Goal: Information Seeking & Learning: Learn about a topic

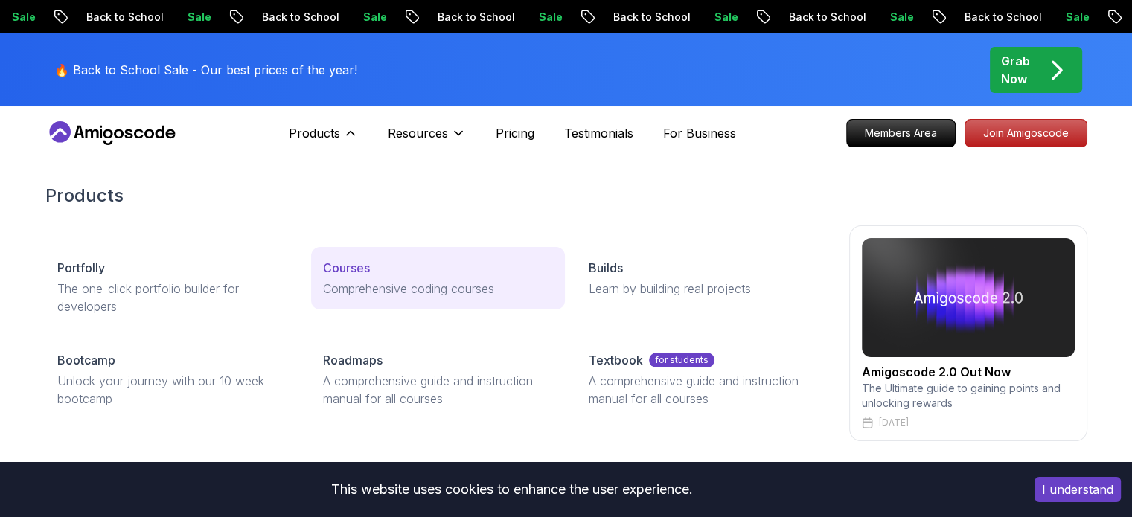
click at [345, 273] on p "Courses" at bounding box center [346, 268] width 47 height 18
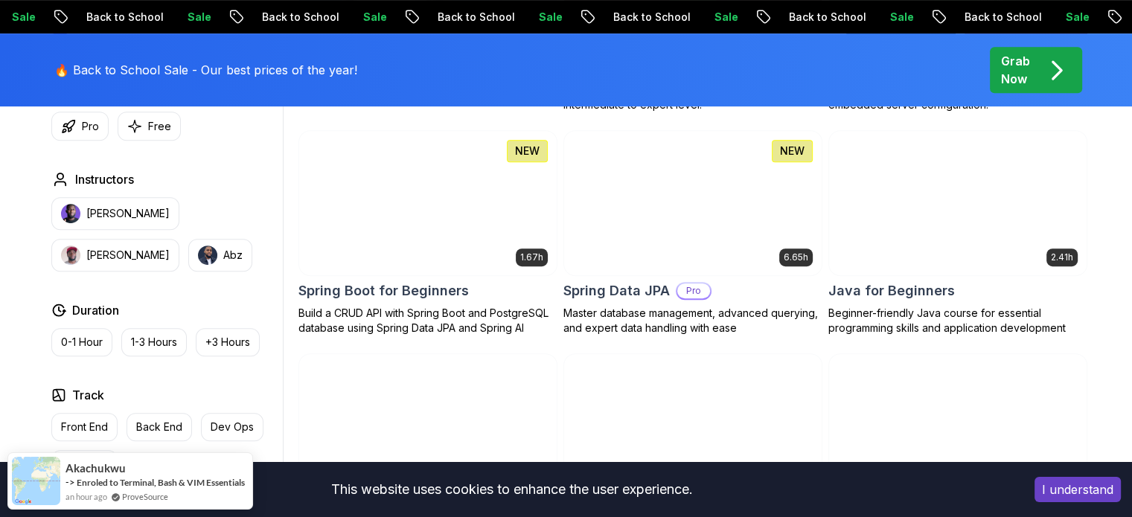
scroll to position [687, 0]
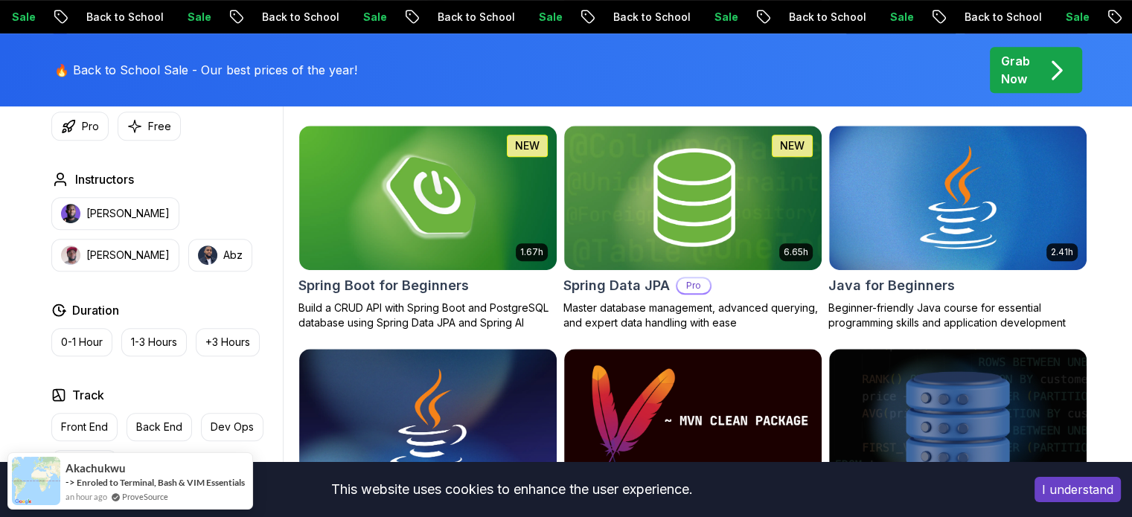
click at [1080, 487] on button "I understand" at bounding box center [1078, 489] width 86 height 25
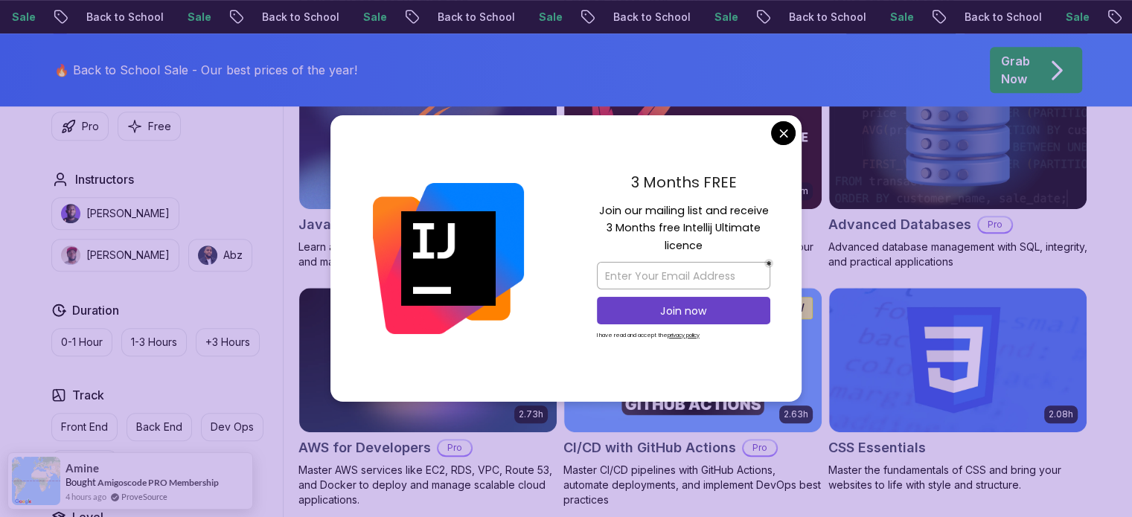
scroll to position [976, 0]
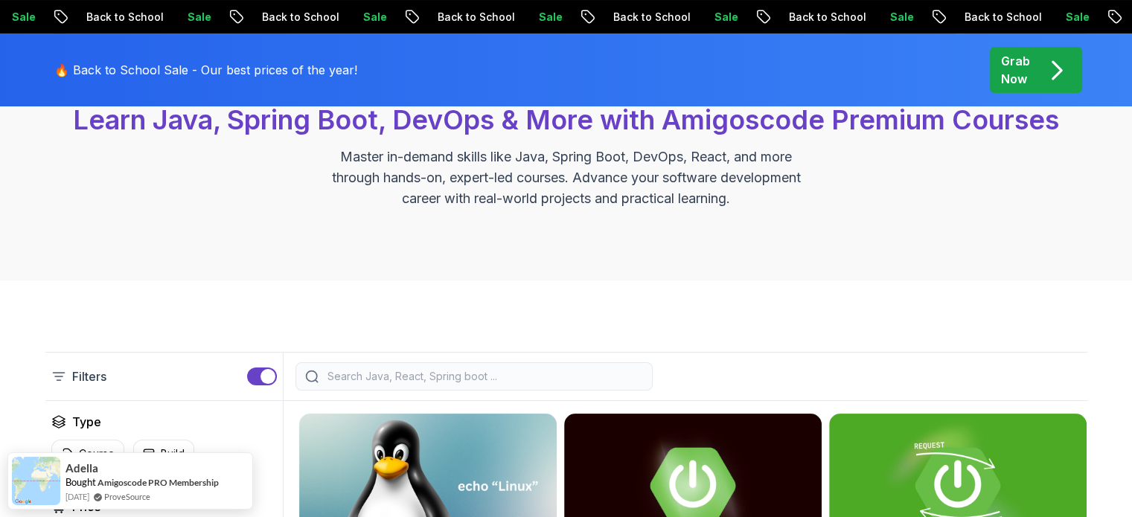
scroll to position [179, 0]
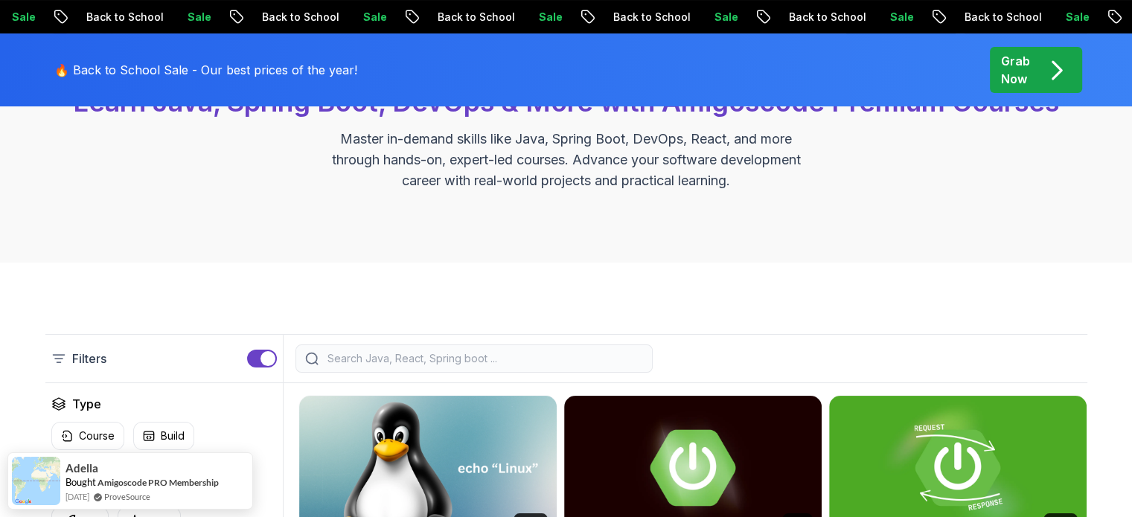
click at [371, 358] on input "search" at bounding box center [483, 358] width 319 height 15
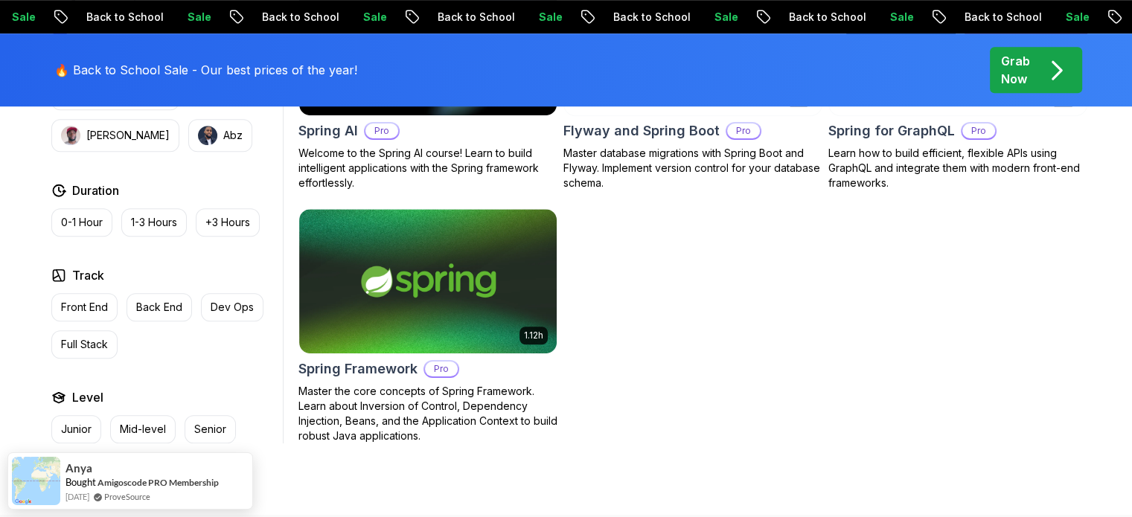
scroll to position [1070, 0]
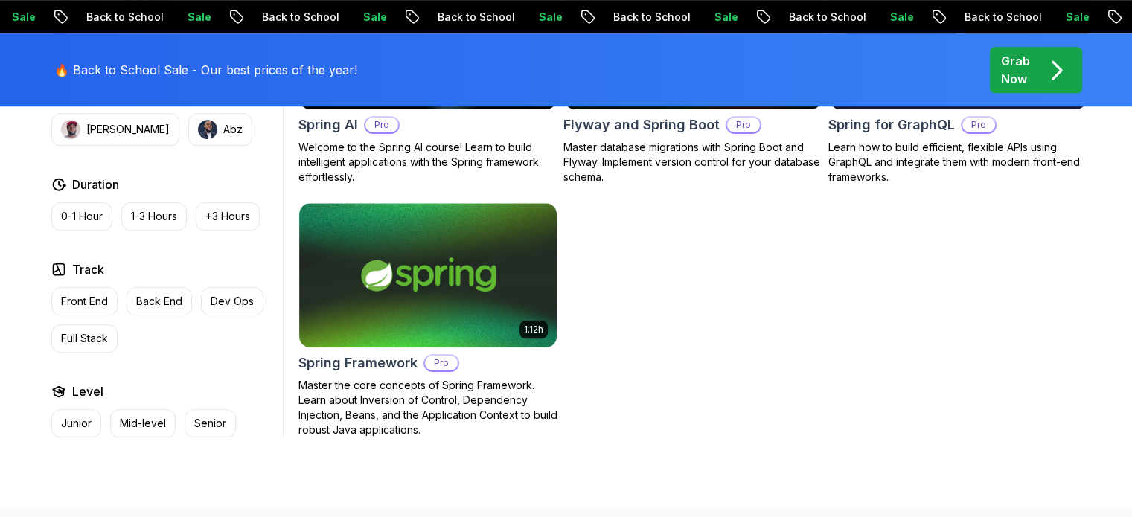
type input "spring"
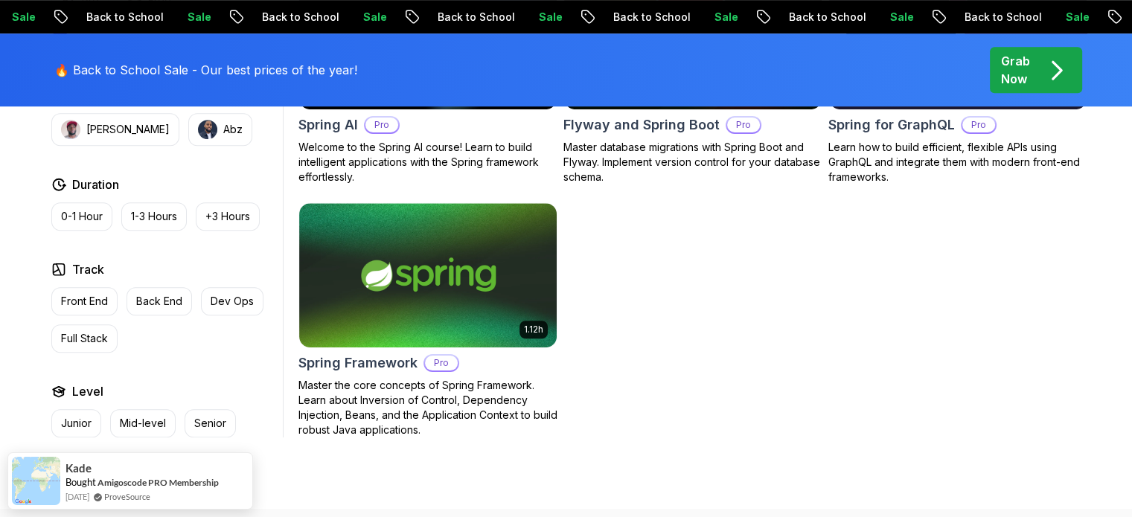
drag, startPoint x: 585, startPoint y: 223, endPoint x: 859, endPoint y: 258, distance: 276.1
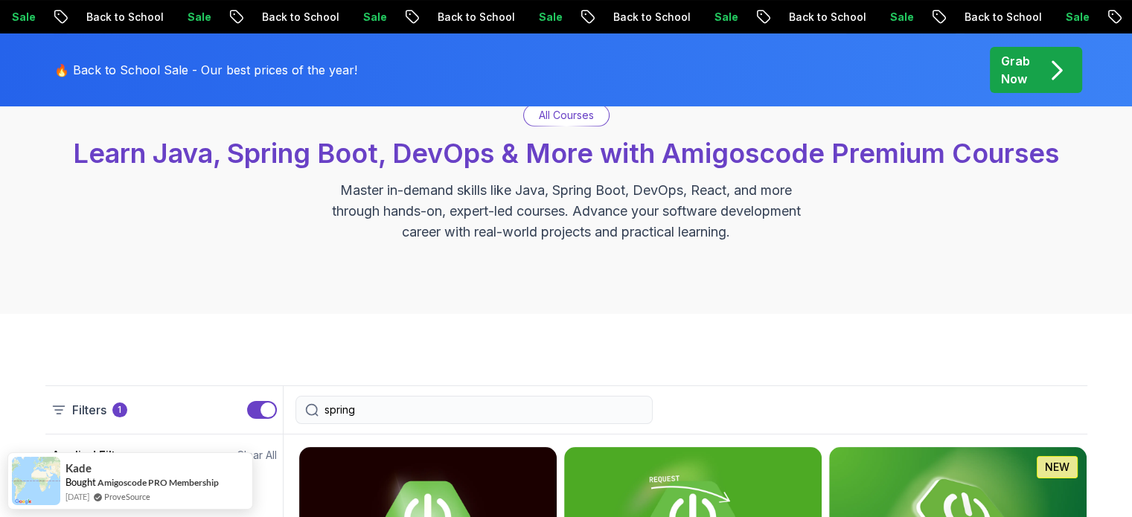
scroll to position [0, 0]
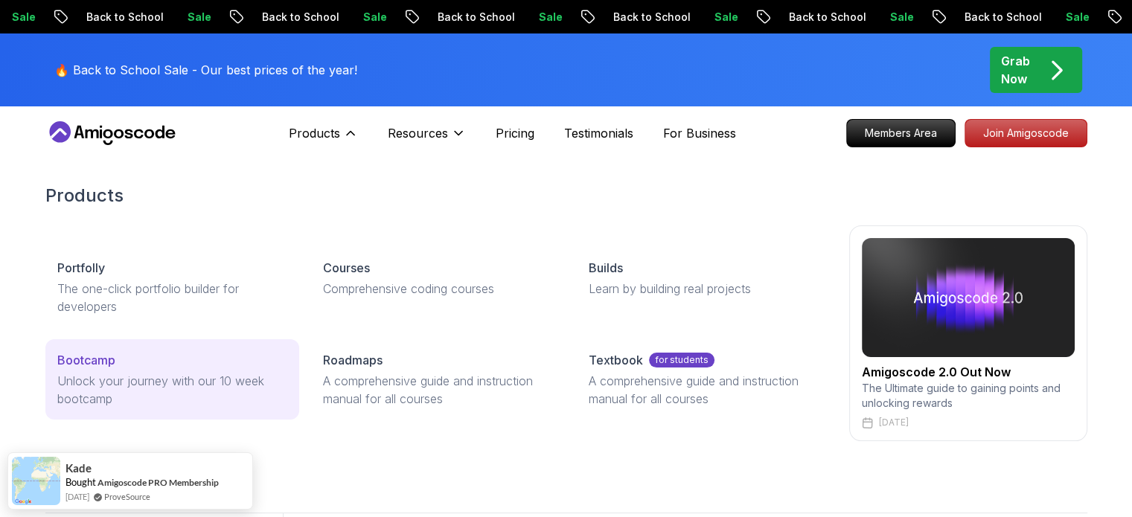
click at [87, 354] on p "Bootcamp" at bounding box center [86, 360] width 58 height 18
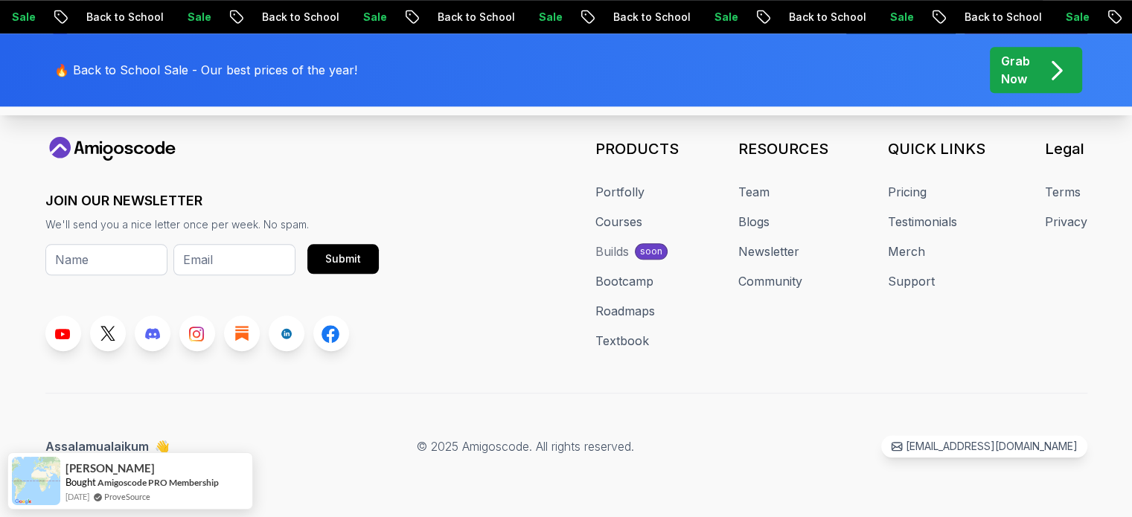
scroll to position [7425, 0]
